Goal: Transaction & Acquisition: Purchase product/service

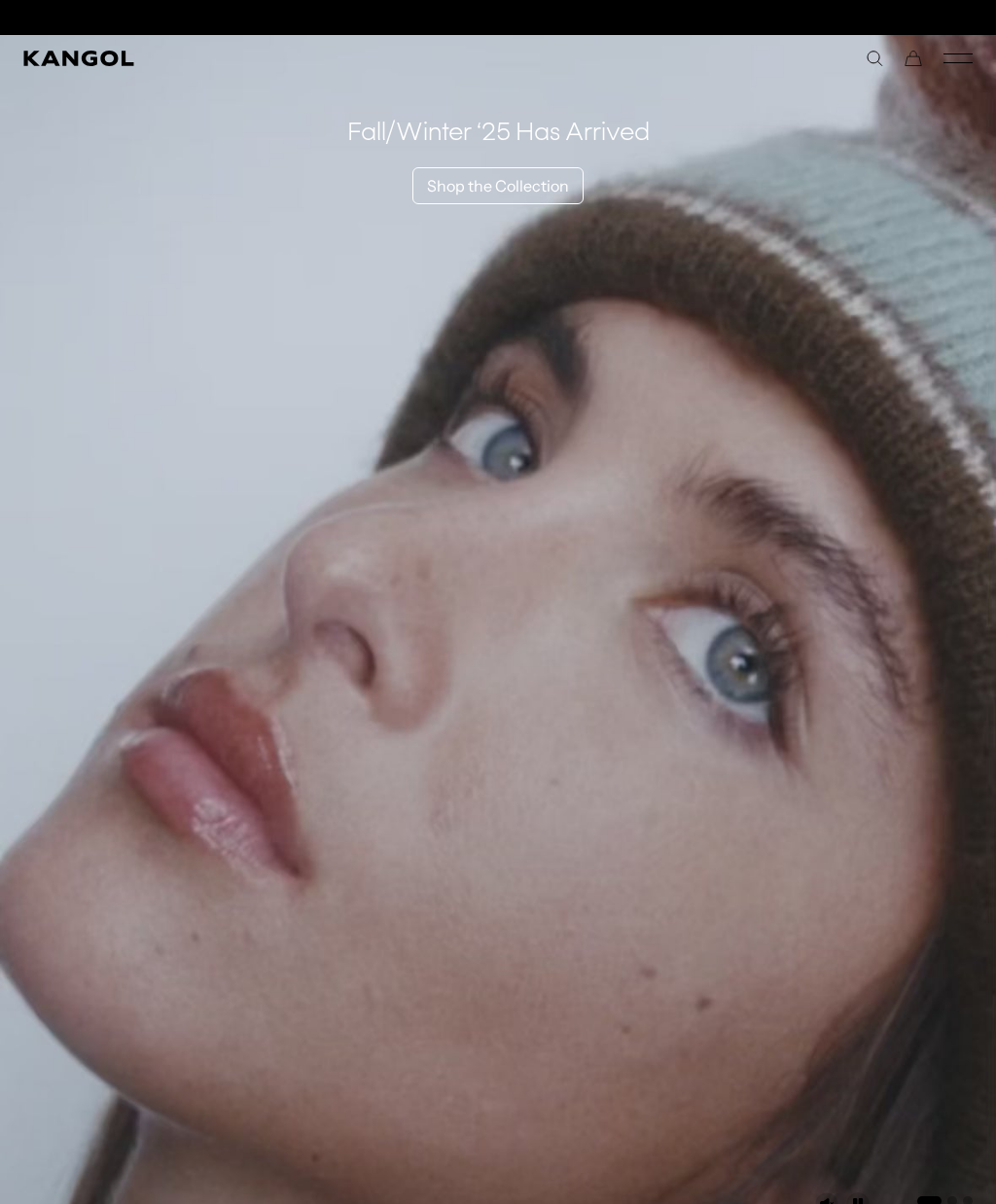
scroll to position [0, 400]
click at [875, 55] on icon "Search here" at bounding box center [874, 58] width 18 height 18
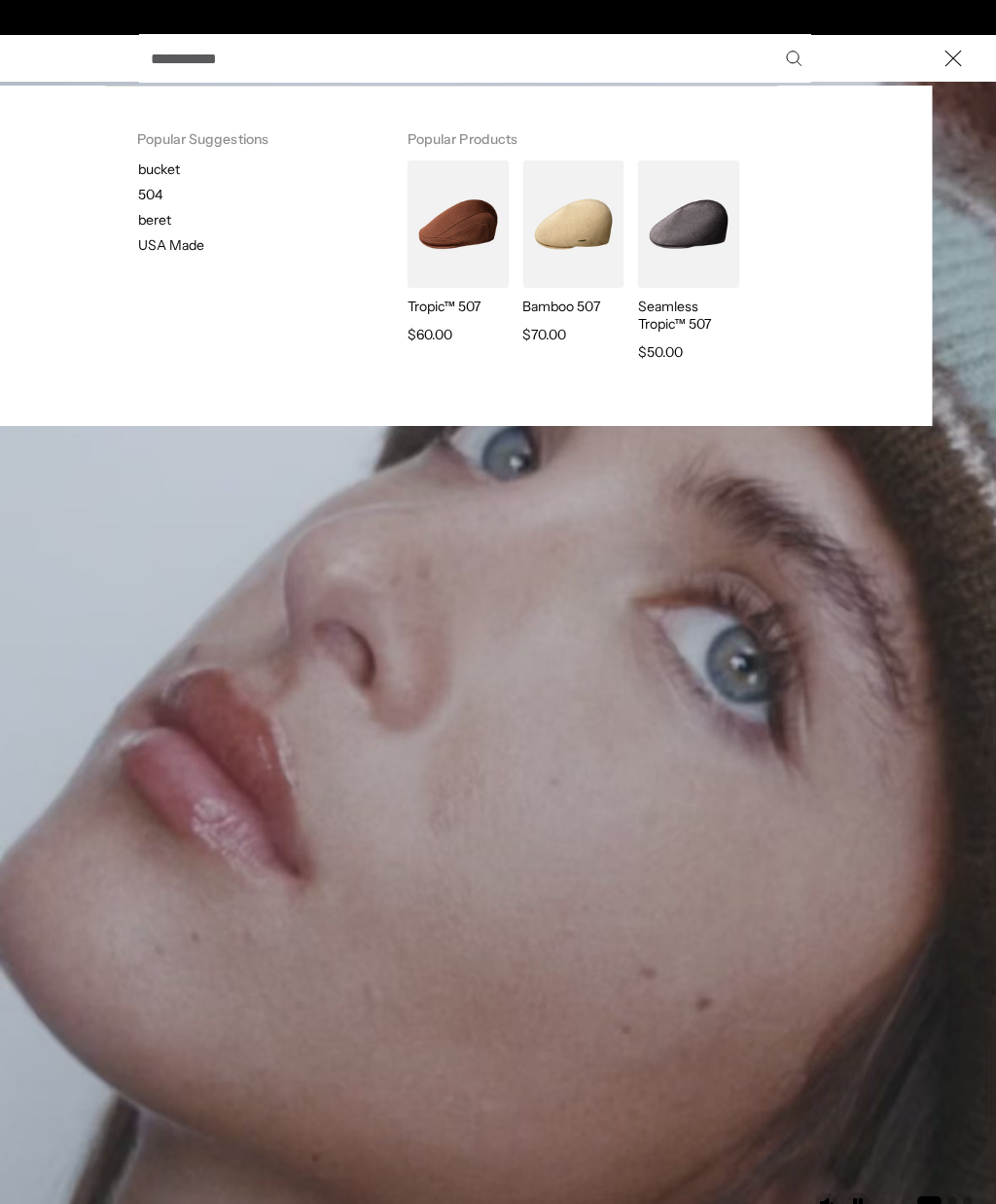
scroll to position [0, 0]
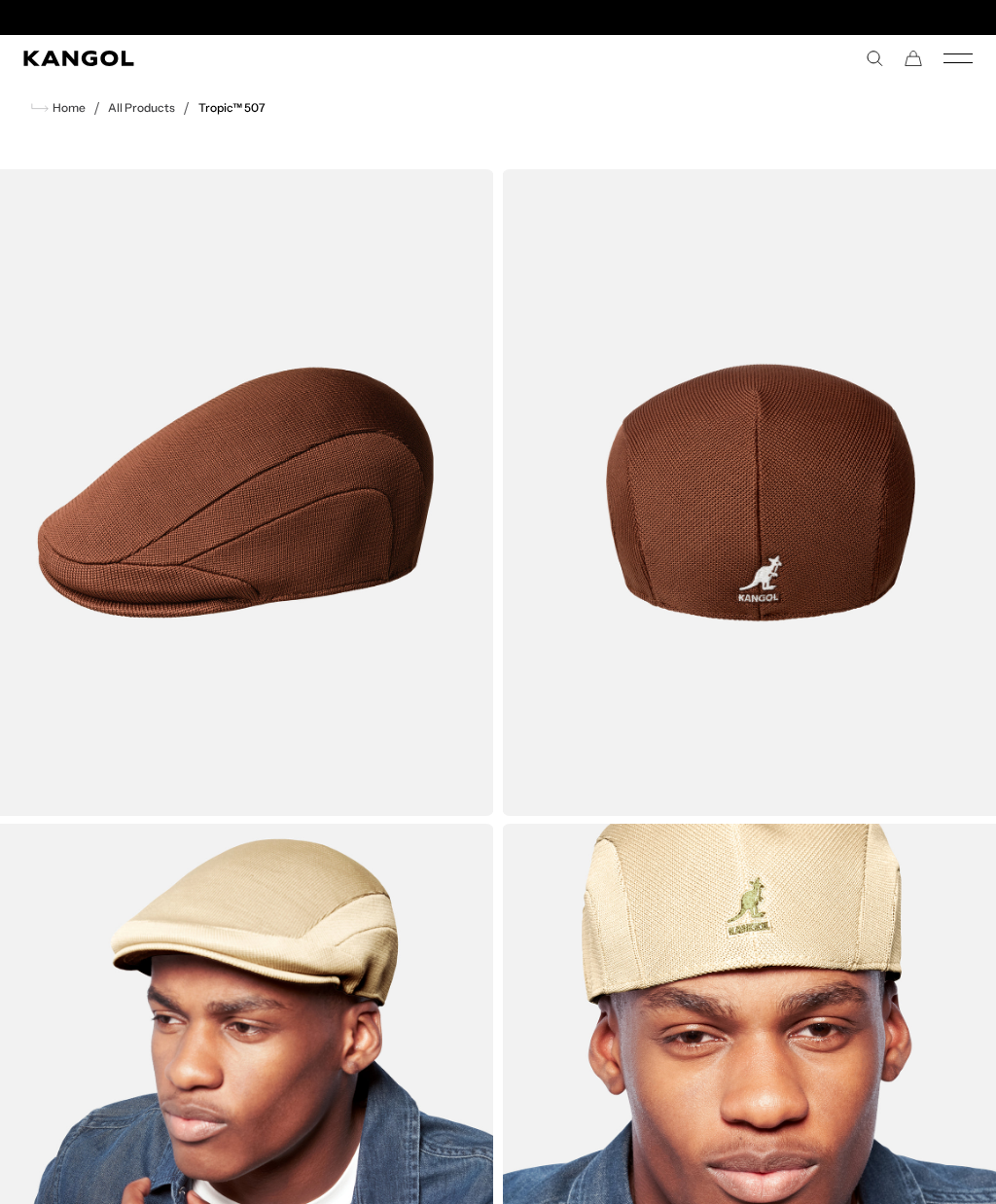
scroll to position [0, 400]
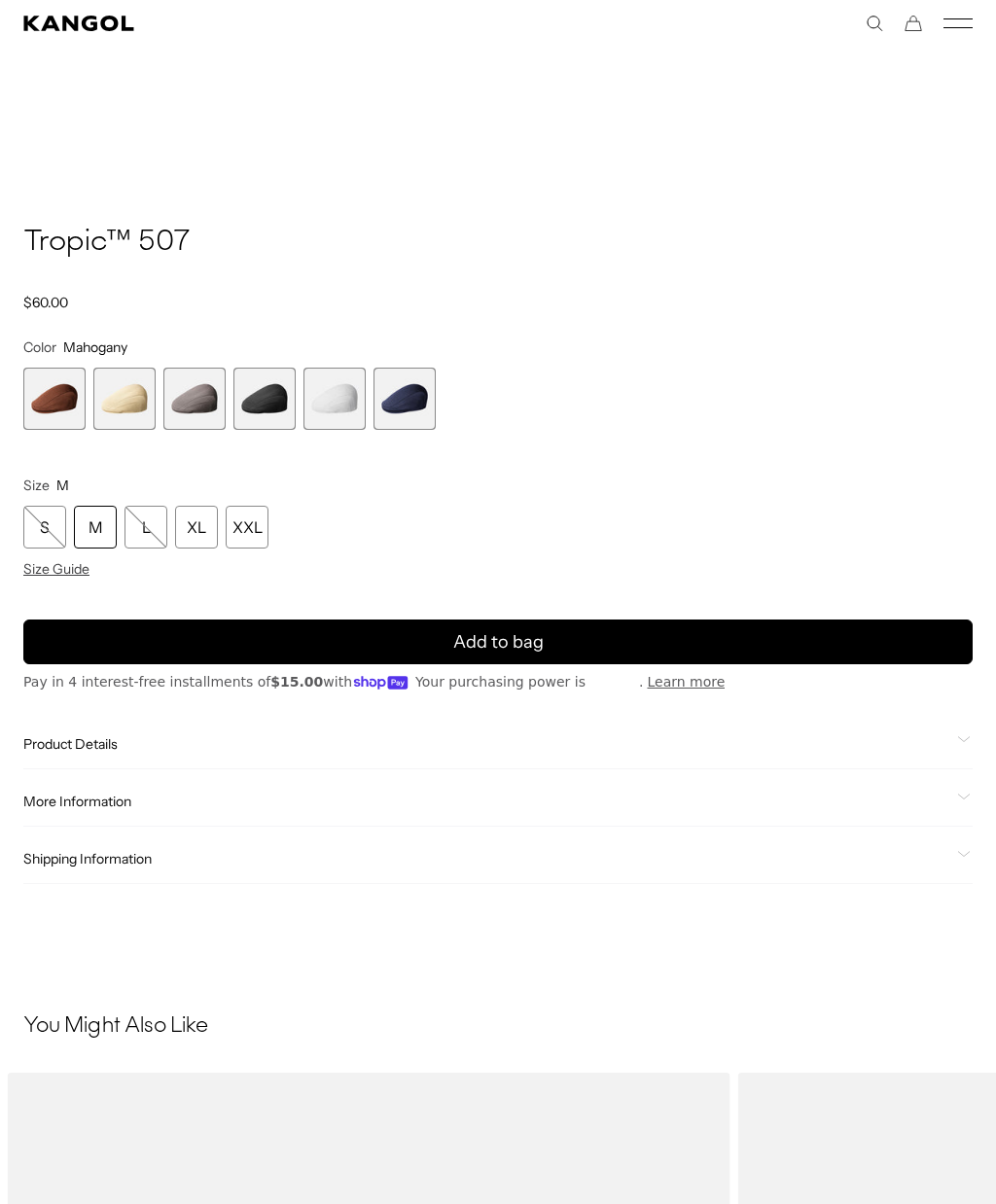
scroll to position [0, 0]
click at [39, 529] on div "S" at bounding box center [45, 526] width 43 height 43
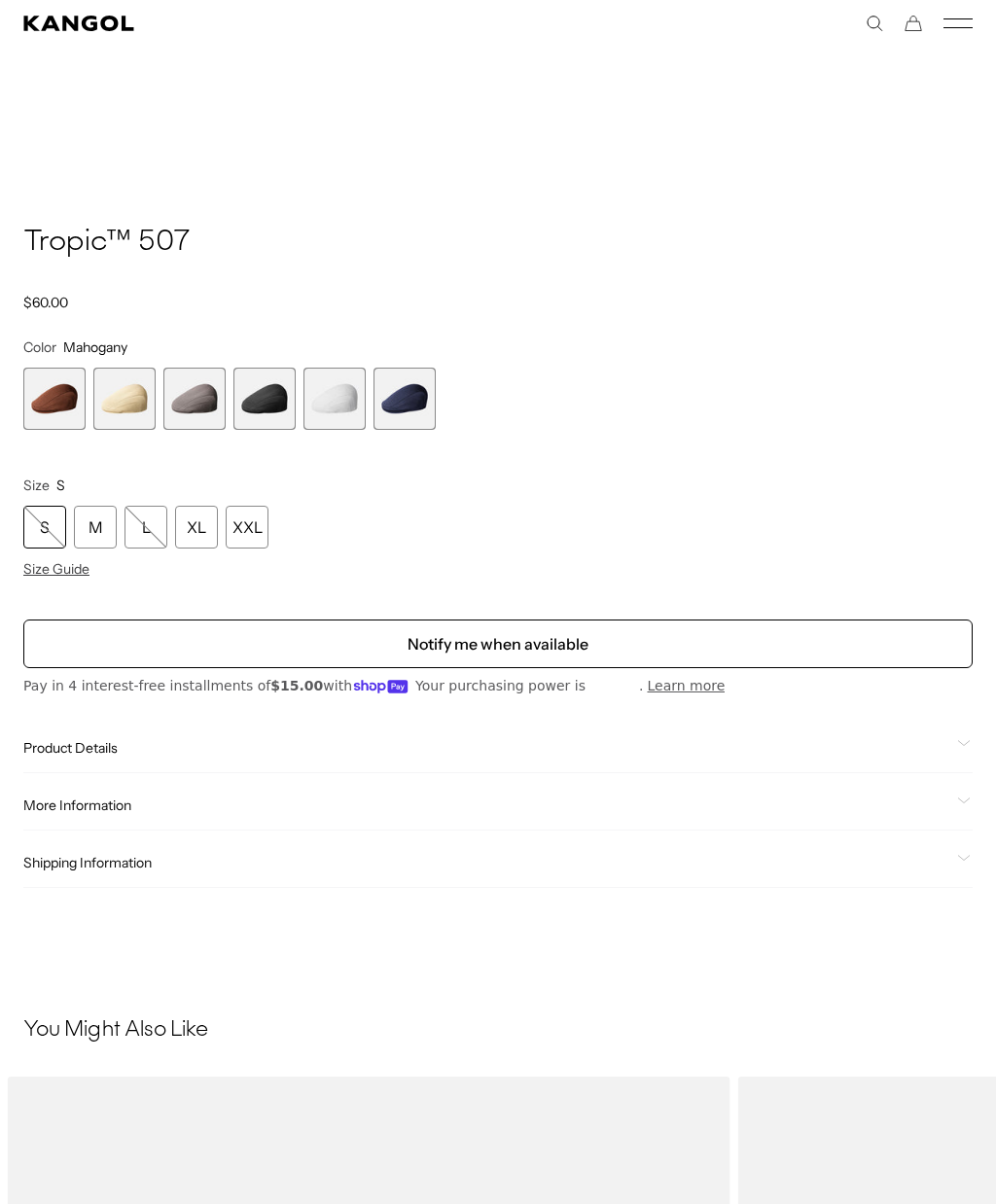
click at [34, 412] on span "1 of 6" at bounding box center [55, 398] width 62 height 62
click at [122, 406] on span "2 of 6" at bounding box center [124, 398] width 62 height 62
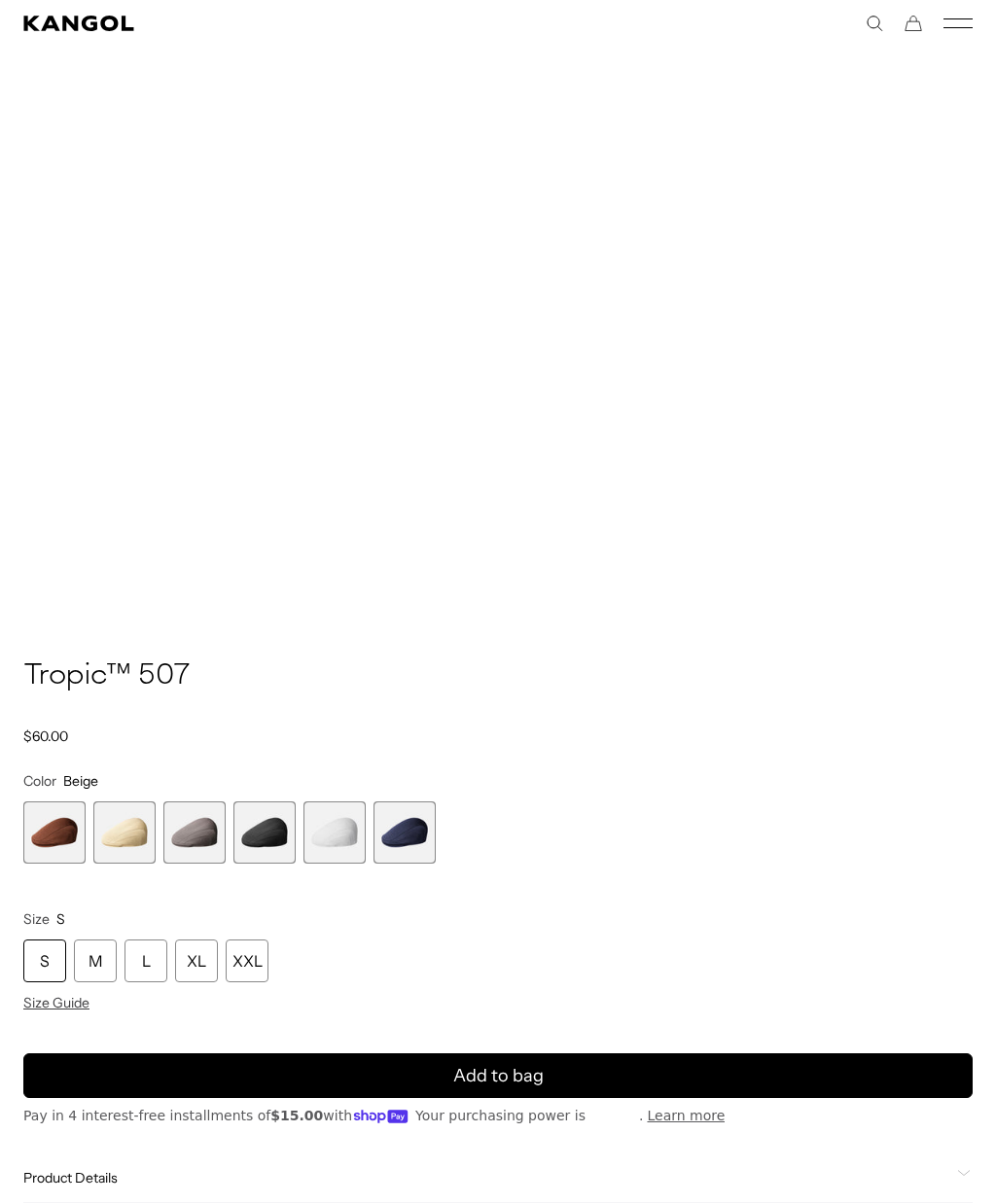
scroll to position [1520, 0]
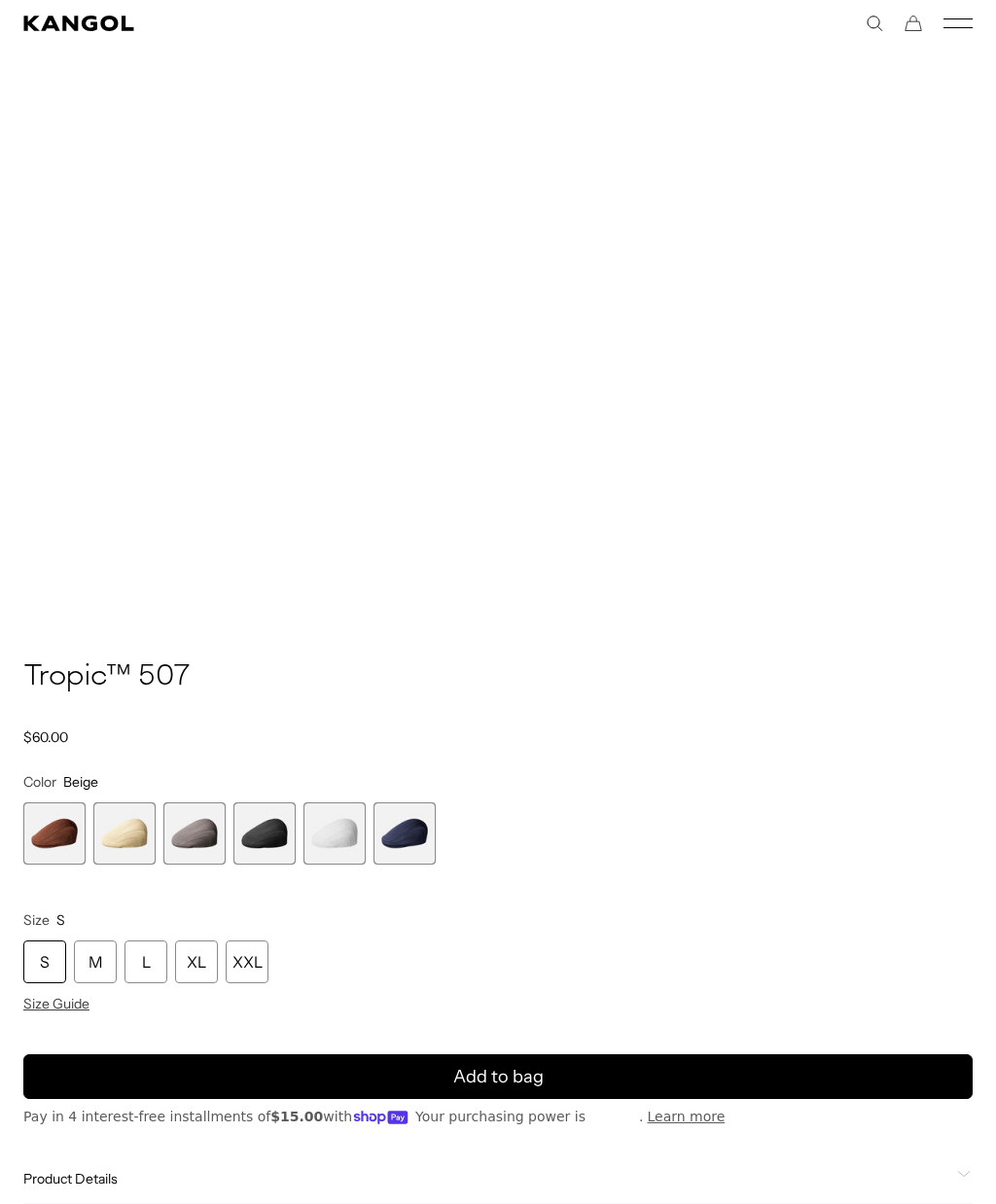
click at [197, 833] on span "3 of 6" at bounding box center [194, 832] width 62 height 62
click at [49, 960] on div "S" at bounding box center [45, 961] width 43 height 43
click at [809, 1056] on button "Add to bag" at bounding box center [498, 1076] width 949 height 45
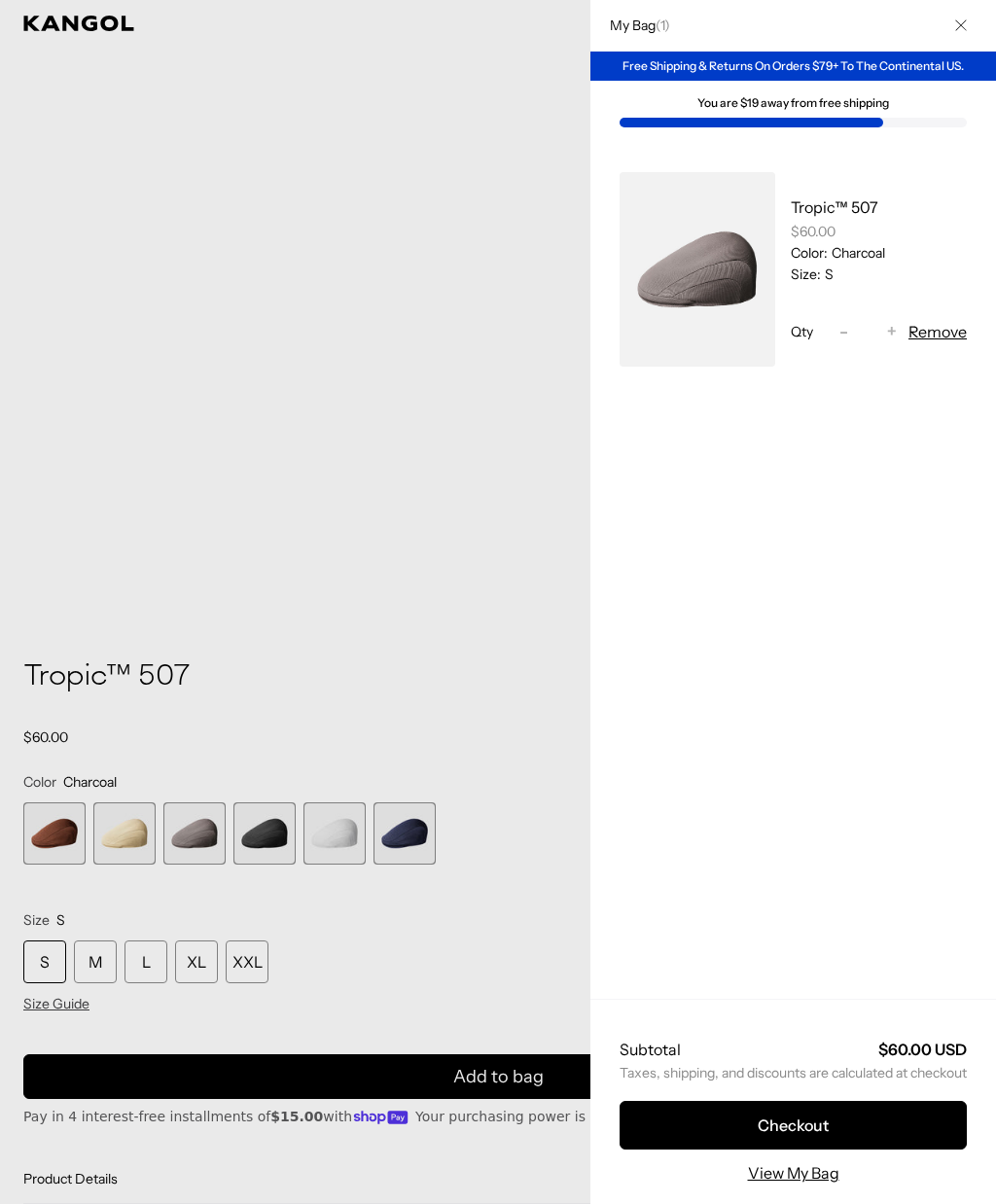
click at [815, 1184] on link "View My Bag" at bounding box center [793, 1172] width 91 height 24
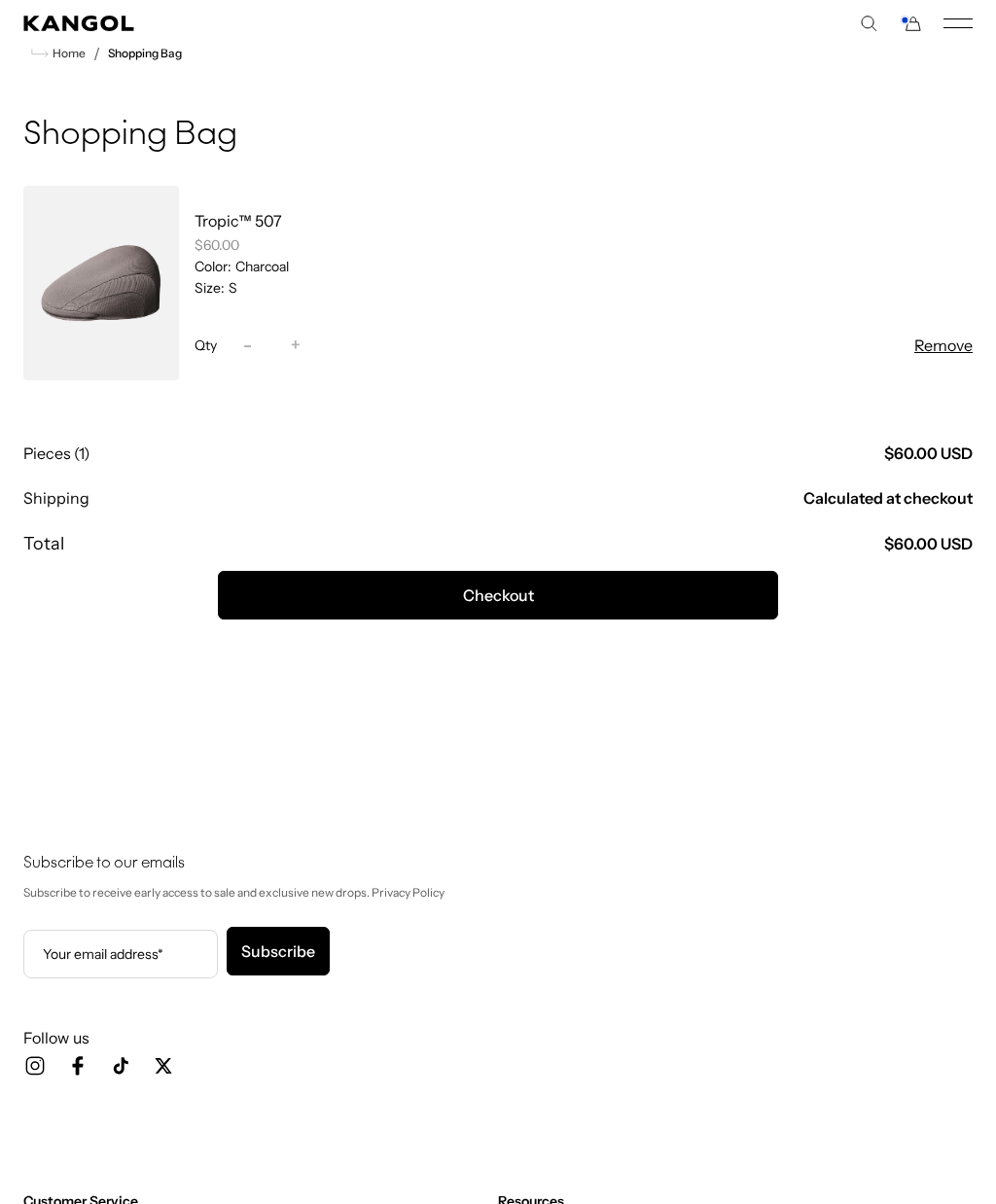
scroll to position [0, 400]
click at [746, 593] on button "Checkout" at bounding box center [498, 595] width 560 height 49
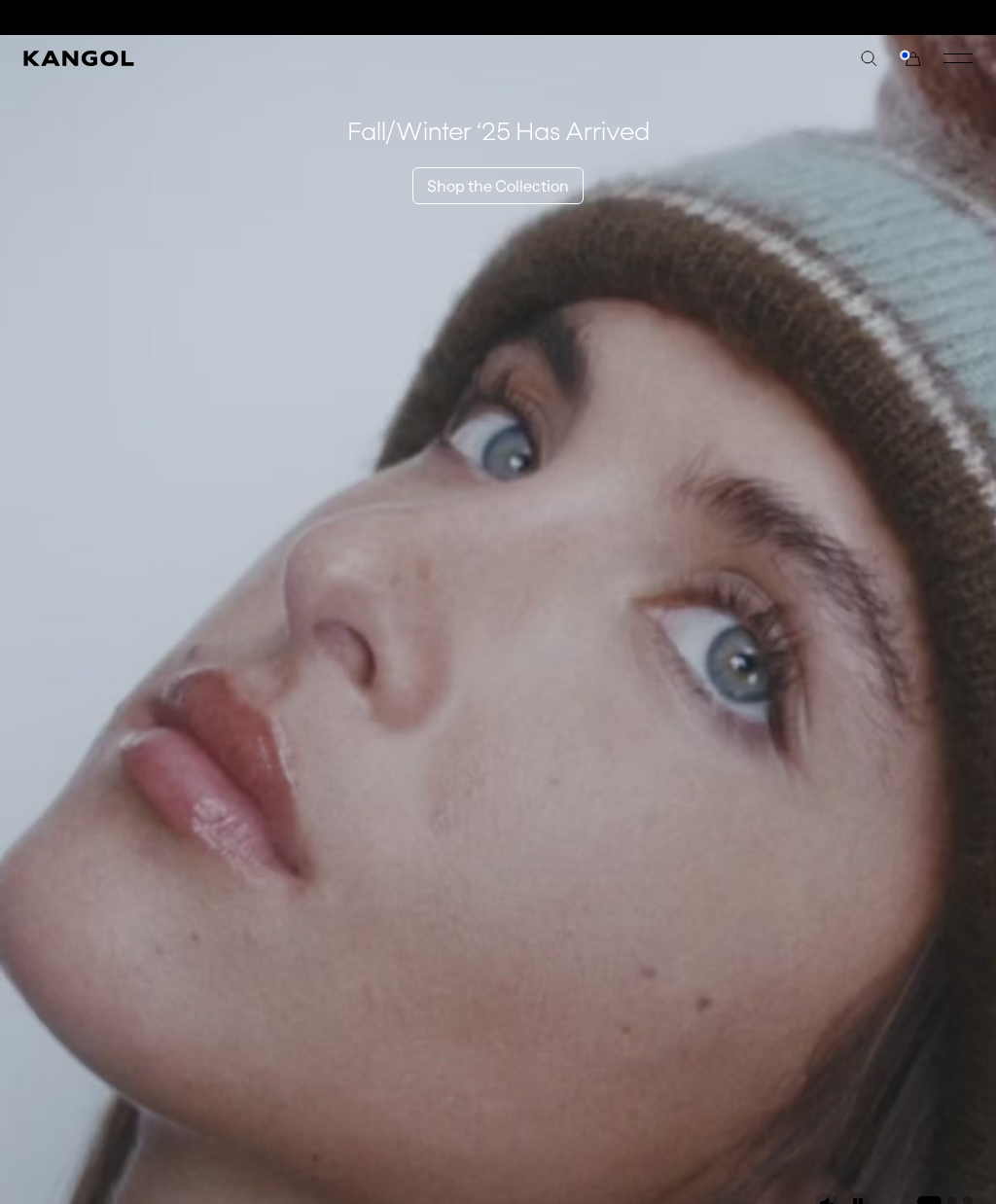
scroll to position [0, 400]
click at [919, 55] on icon "Cart" at bounding box center [911, 58] width 24 height 18
click at [963, 55] on rect "Mobile Menu" at bounding box center [957, 54] width 29 height 1
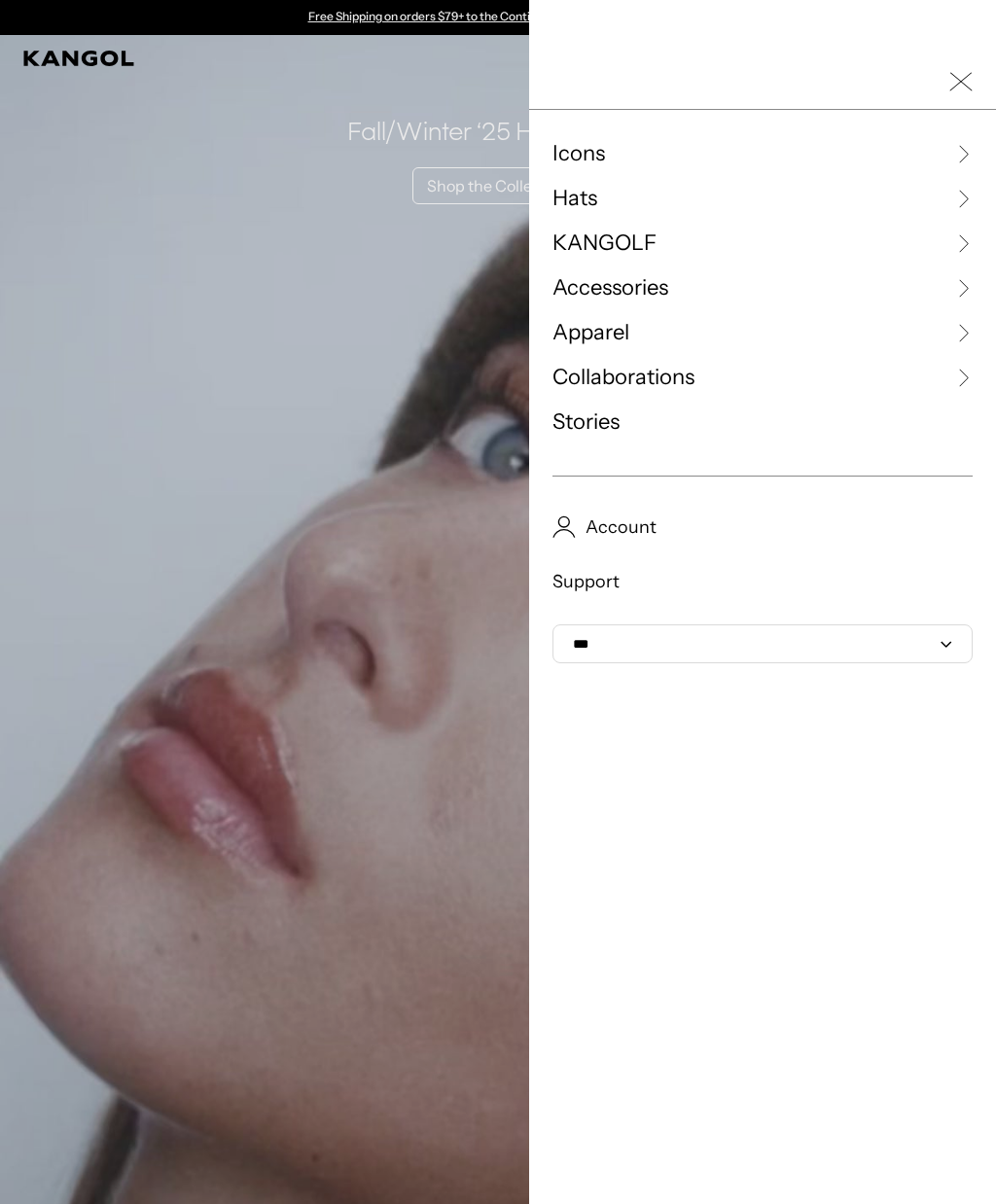
click at [788, 200] on link "Hats" at bounding box center [762, 197] width 420 height 29
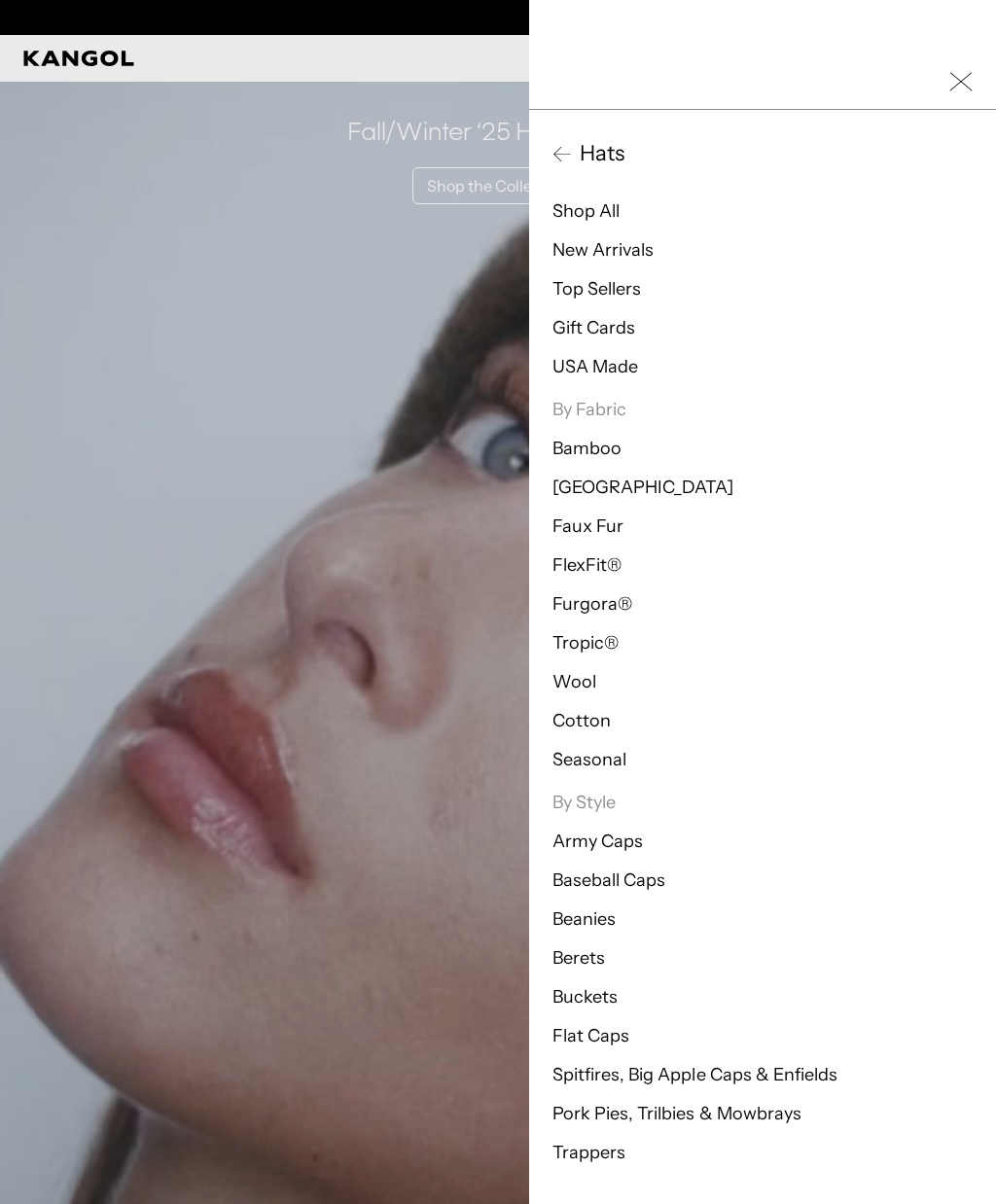
scroll to position [0, 400]
click at [958, 57] on div at bounding box center [762, 82] width 467 height 55
click at [954, 72] on icon "Close Mobile Nav" at bounding box center [961, 82] width 24 height 24
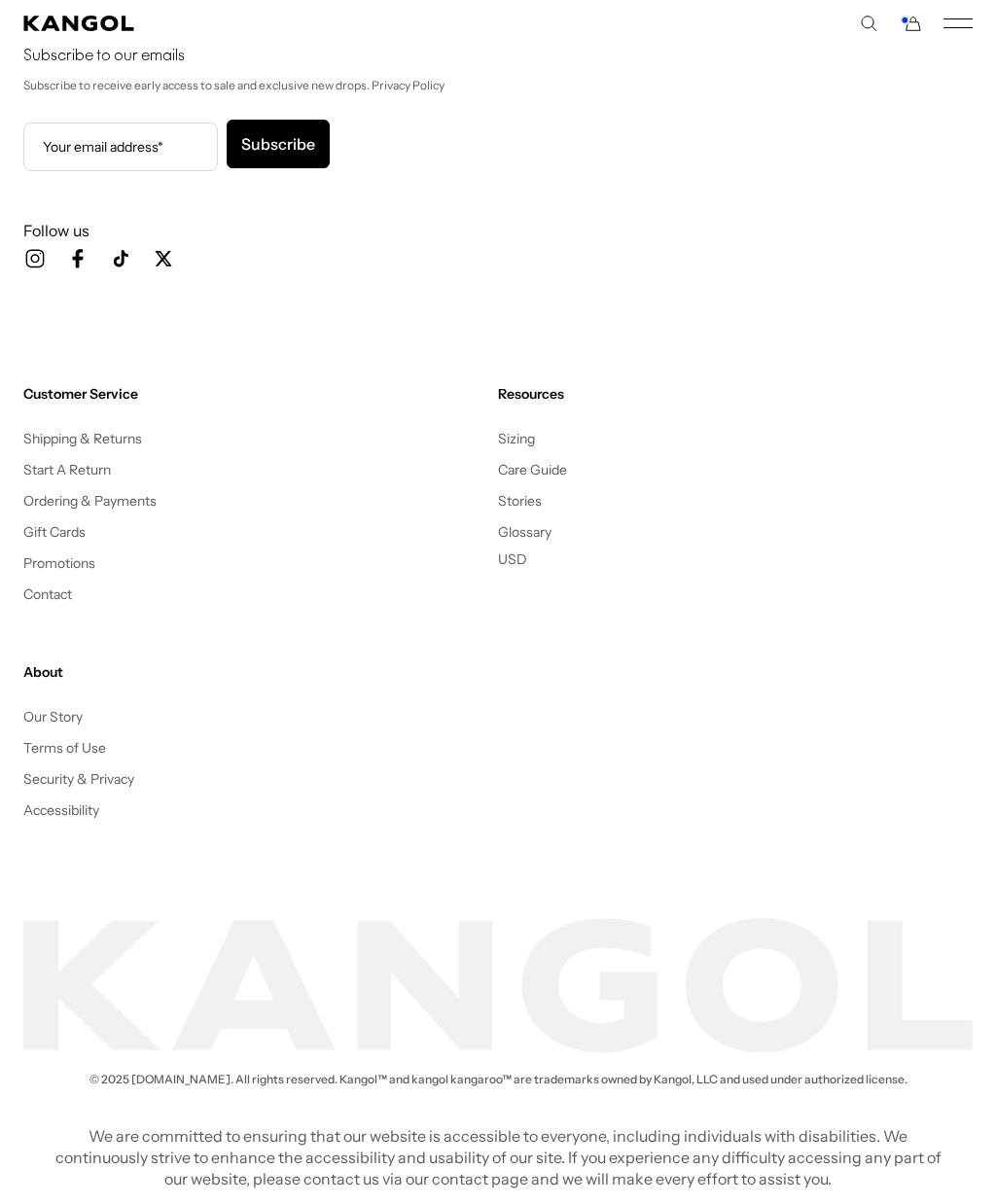
scroll to position [6233, 0]
click at [79, 573] on link "Promotions" at bounding box center [59, 564] width 72 height 18
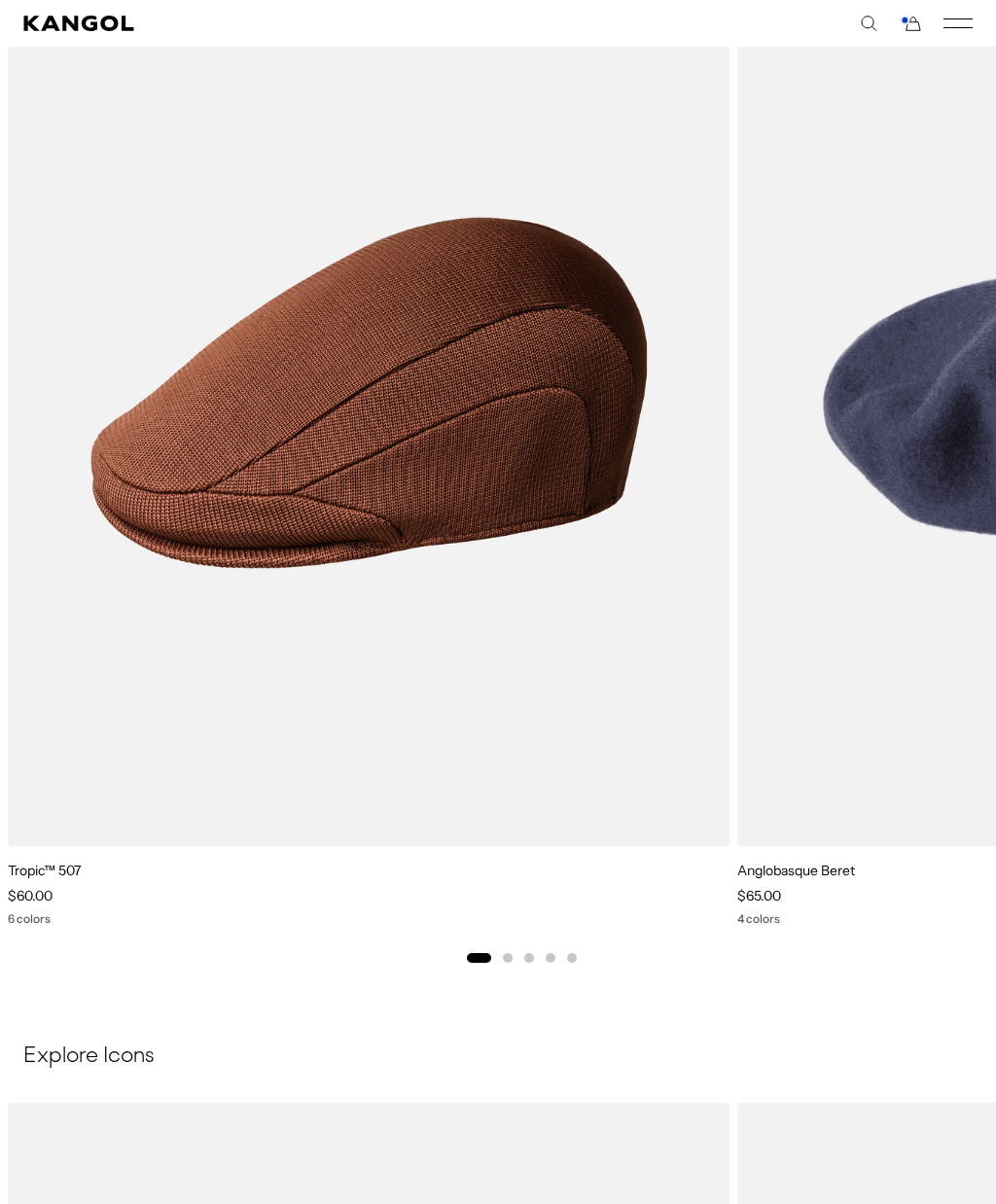
scroll to position [750, 0]
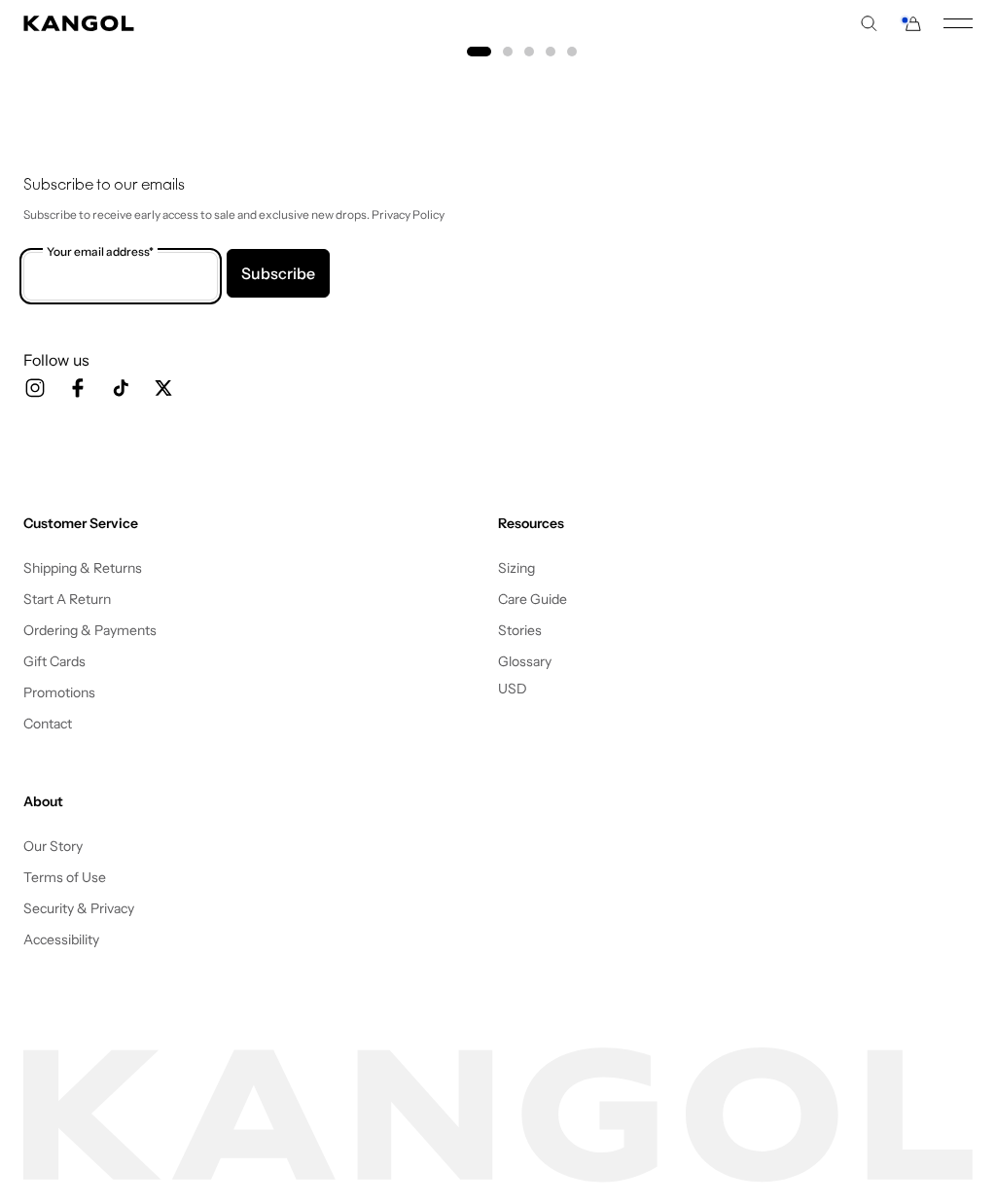
click at [78, 300] on input "Your email address*" at bounding box center [121, 275] width 194 height 49
type input "**********"
click at [290, 297] on button "Subscribe" at bounding box center [278, 273] width 103 height 49
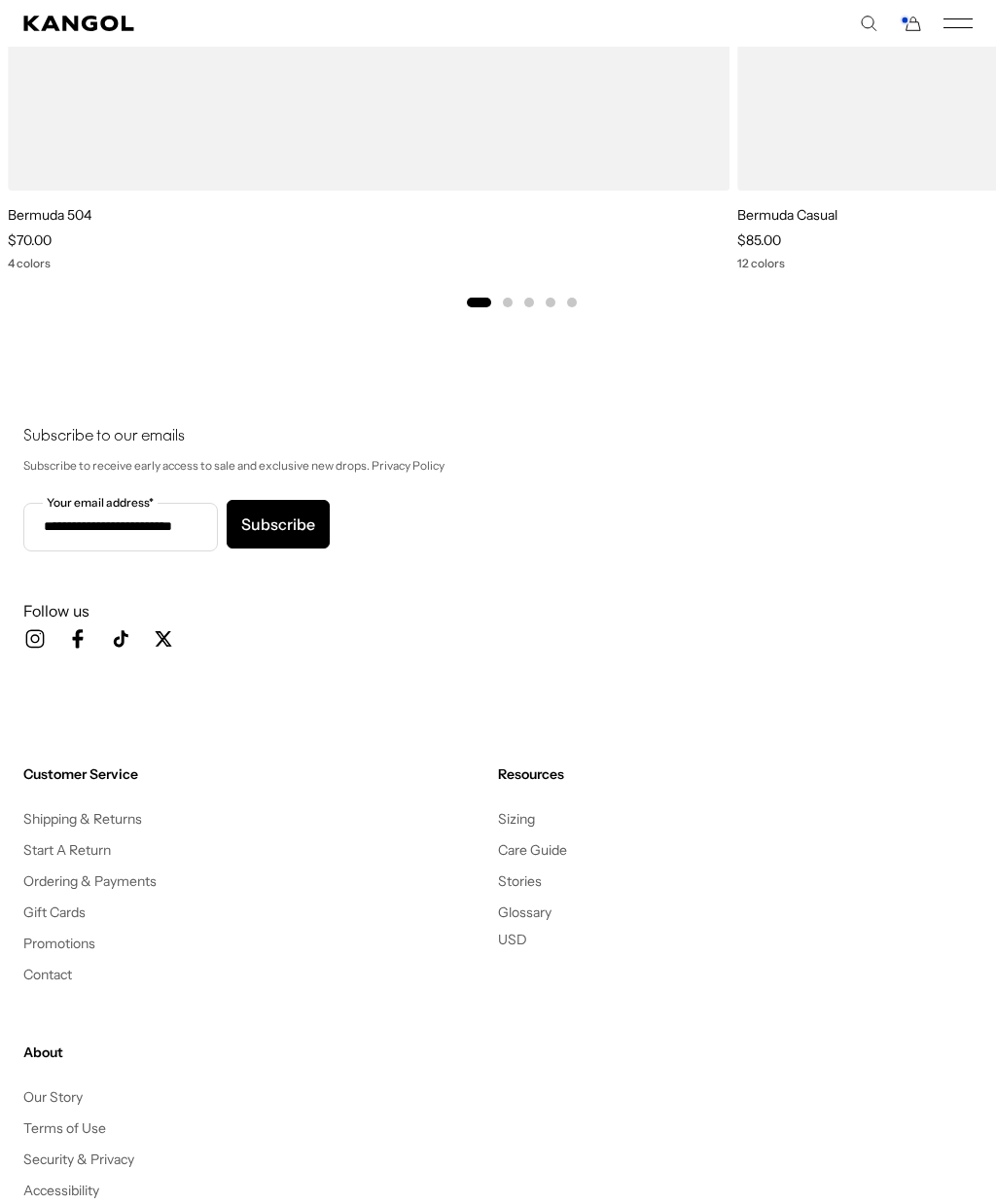
click at [299, 548] on button "Subscribe" at bounding box center [278, 523] width 103 height 49
click at [304, 548] on button "Subscribe" at bounding box center [278, 523] width 103 height 49
click at [189, 551] on input "**********" at bounding box center [121, 526] width 194 height 49
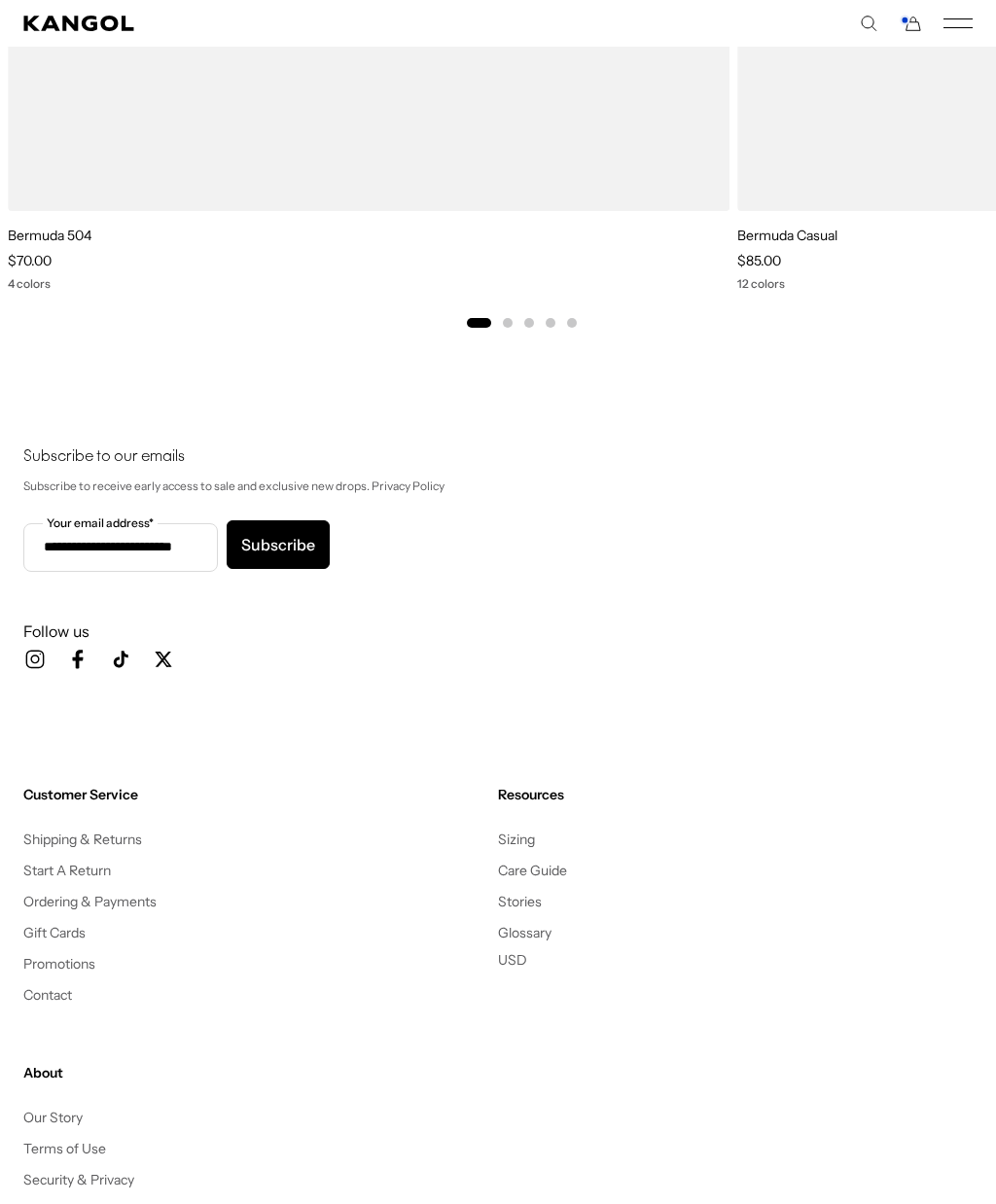
click at [278, 569] on button "Subscribe" at bounding box center [278, 544] width 103 height 49
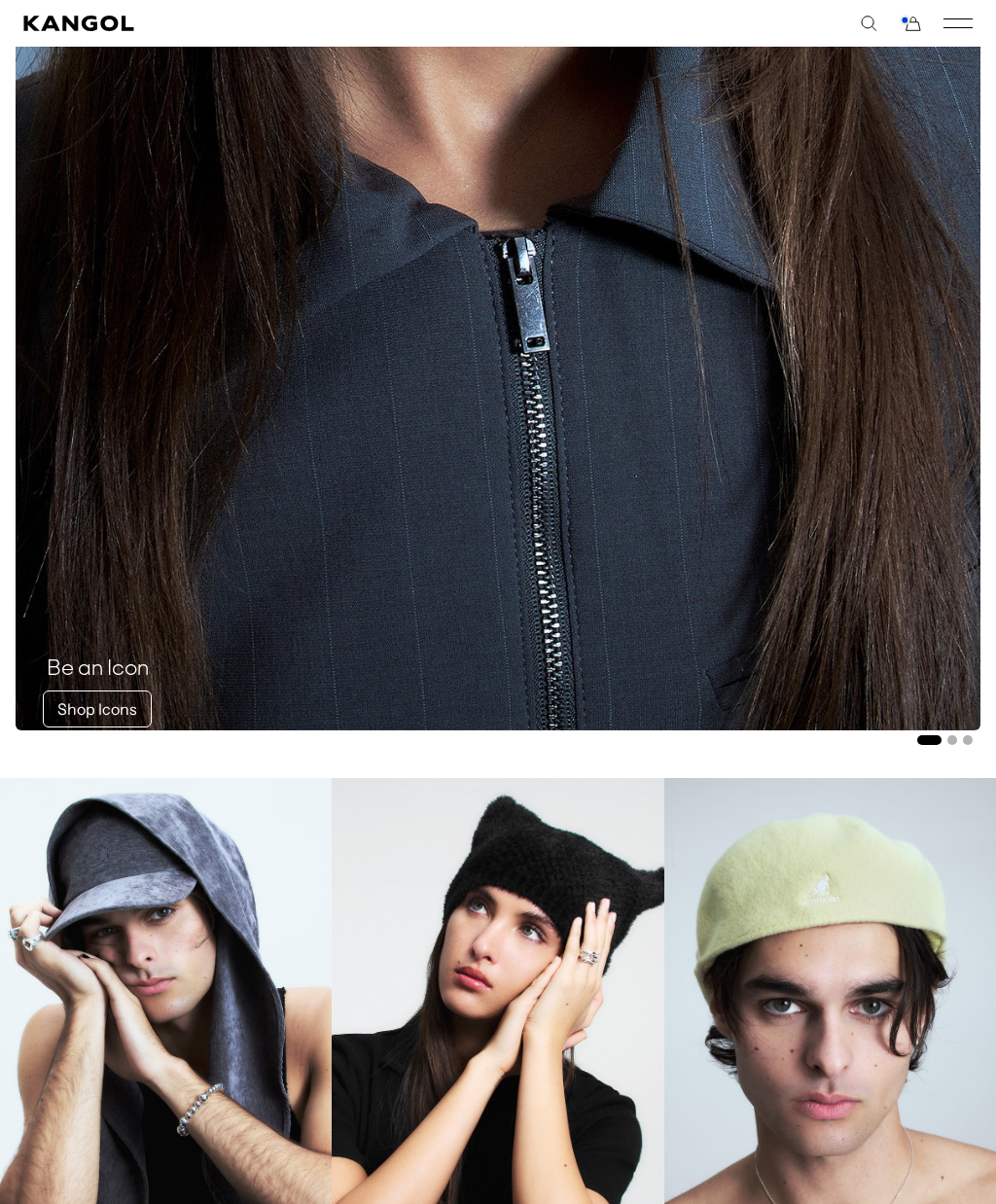
scroll to position [0, 0]
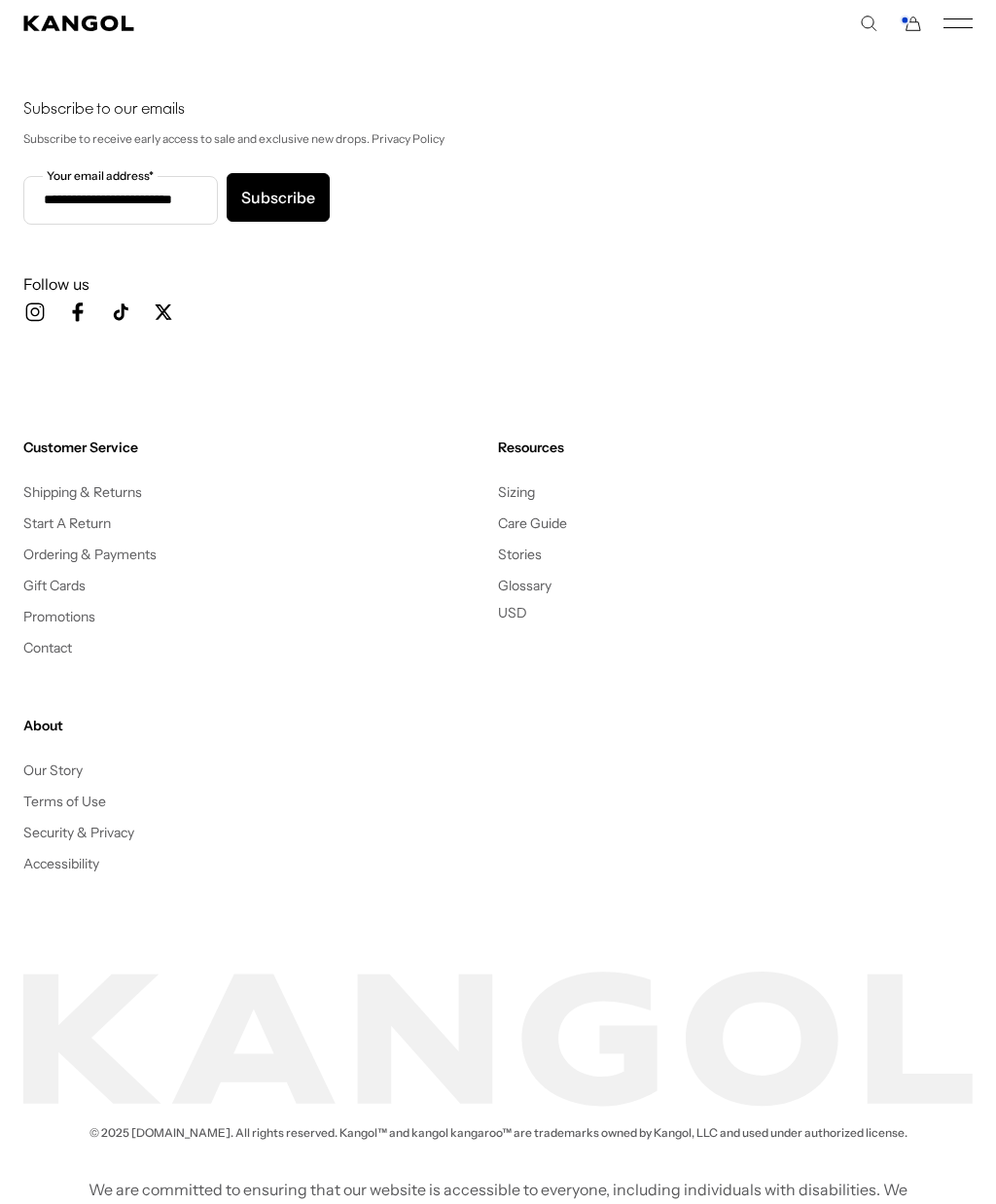
click at [266, 222] on button "Subscribe" at bounding box center [278, 197] width 103 height 49
